Goal: Check status

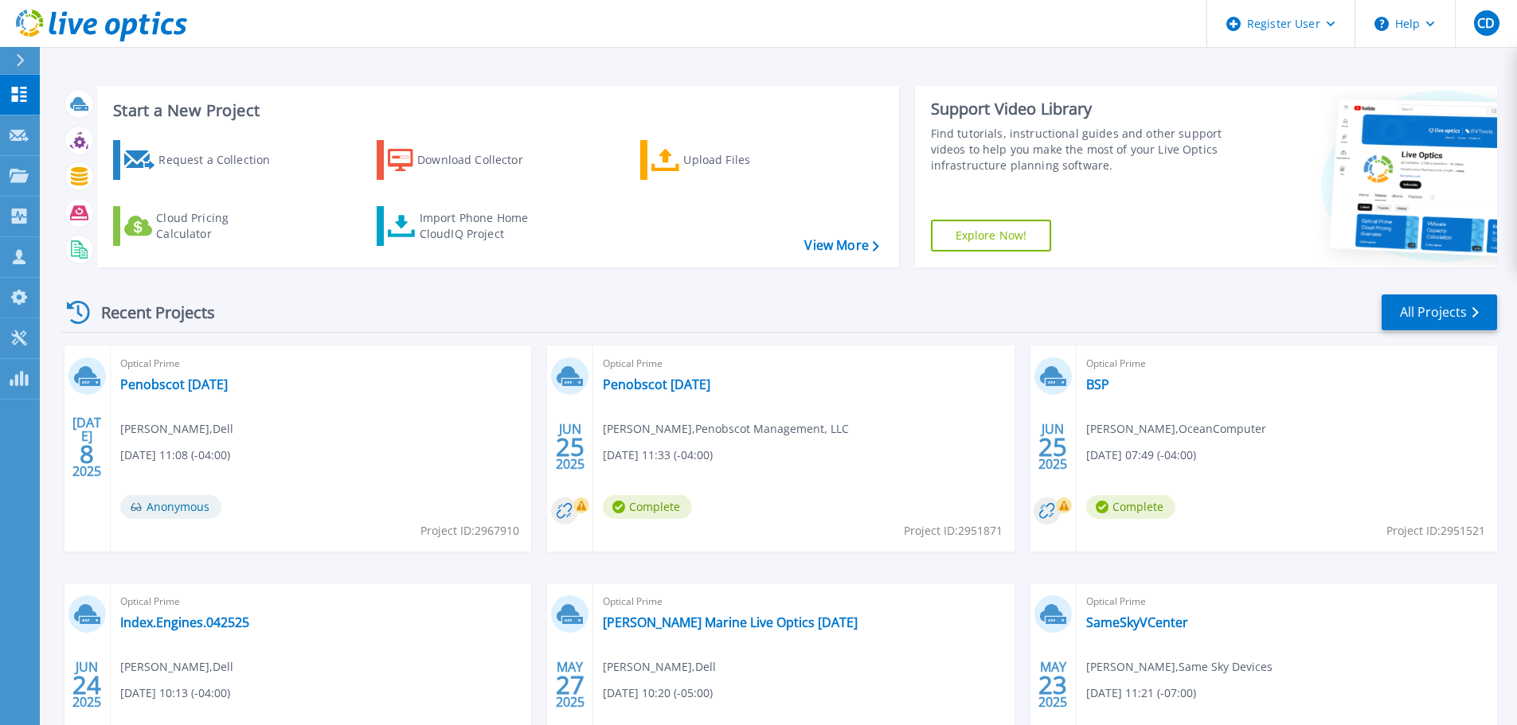
scroll to position [80, 0]
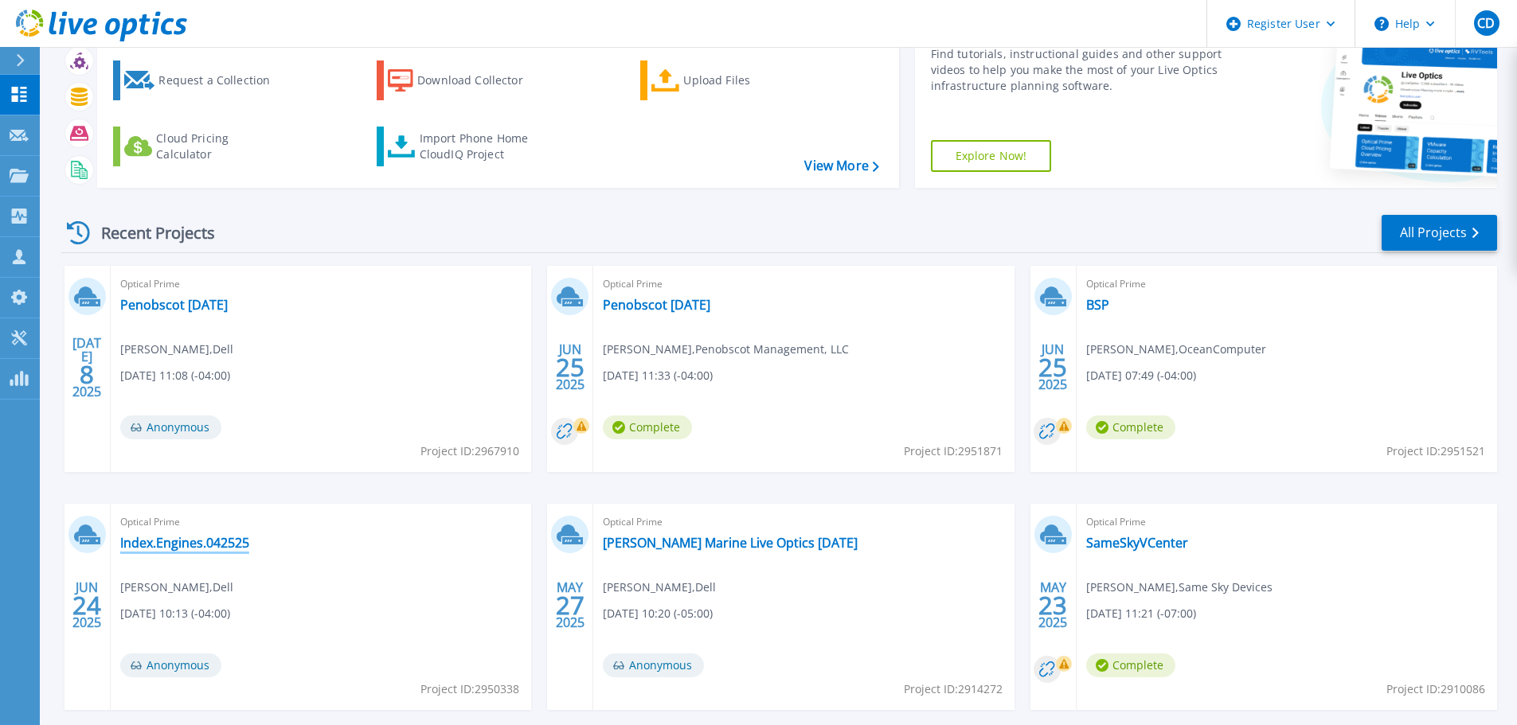
click at [233, 544] on link "Index.Engines.042525" at bounding box center [184, 543] width 129 height 16
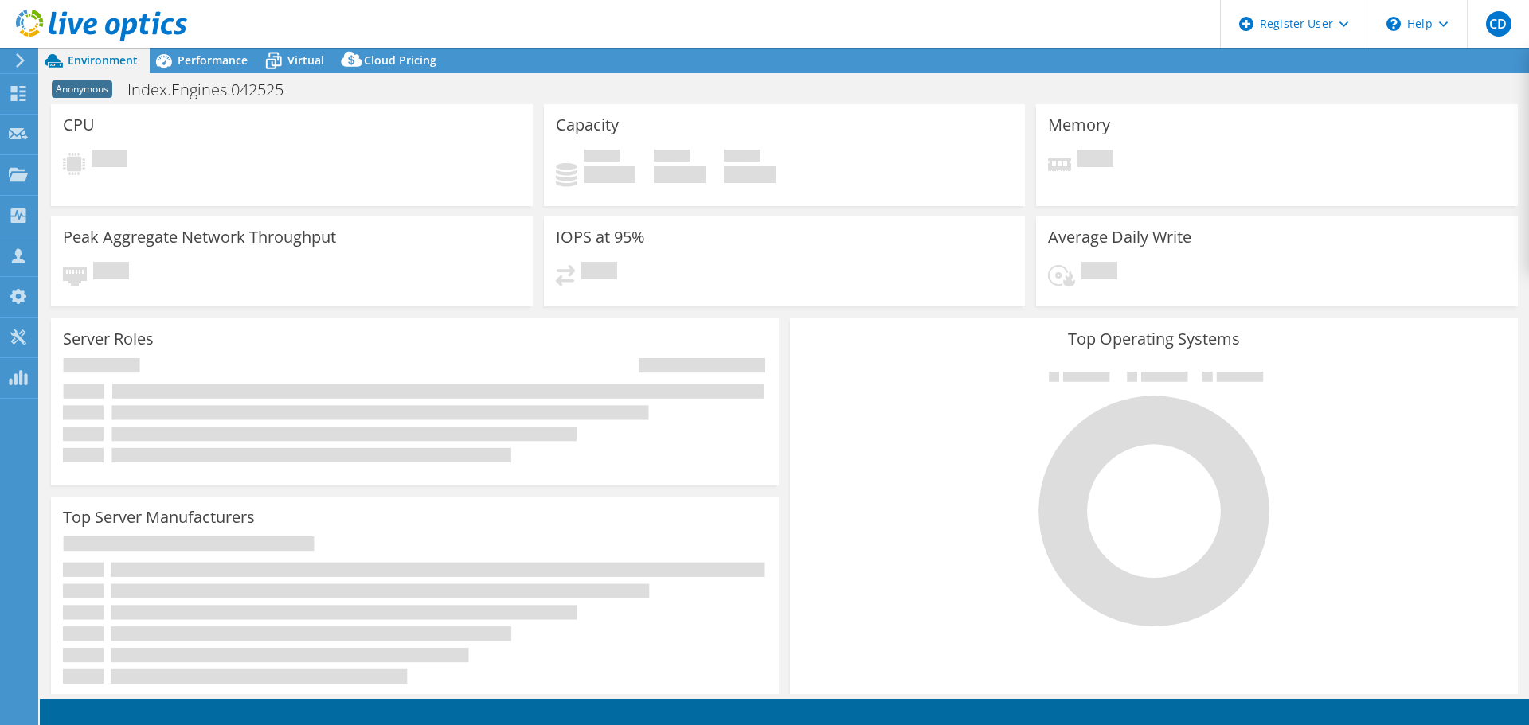
select select "USD"
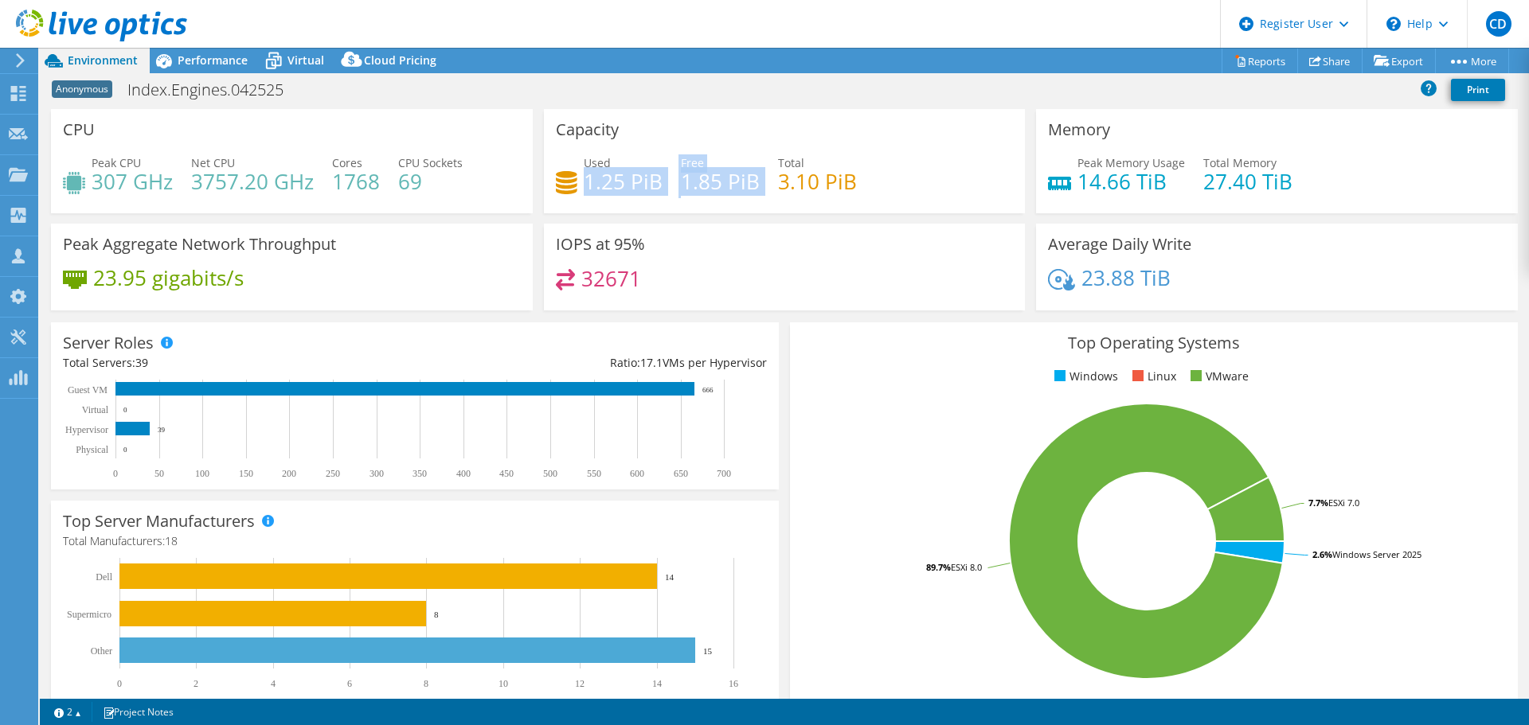
drag, startPoint x: 613, startPoint y: 158, endPoint x: 678, endPoint y: 201, distance: 78.2
click at [678, 201] on div "Used 1.25 PiB Free 1.85 PiB Total 3.10 PiB" at bounding box center [785, 180] width 458 height 52
